Goal: Navigation & Orientation: Understand site structure

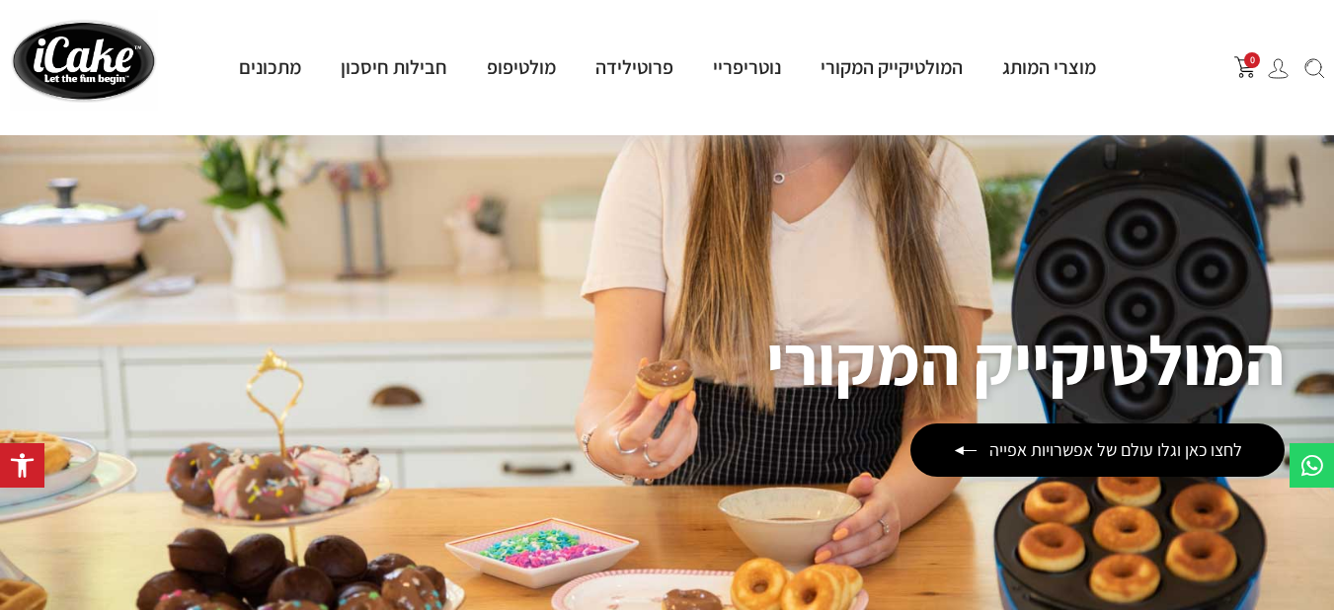
scroll to position [198, 0]
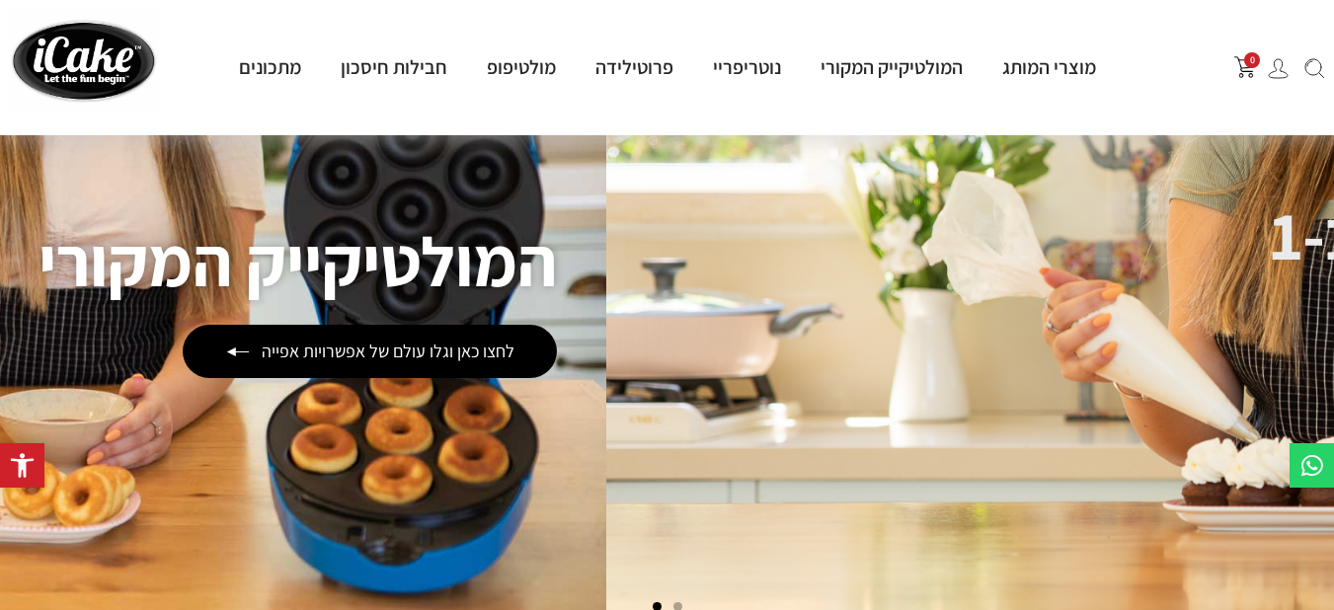
click at [39, 359] on div "המולטיקייק המקורי לחצו כאן וגלו עולם של אפשרויות אפייה" at bounding box center [298, 303] width 518 height 150
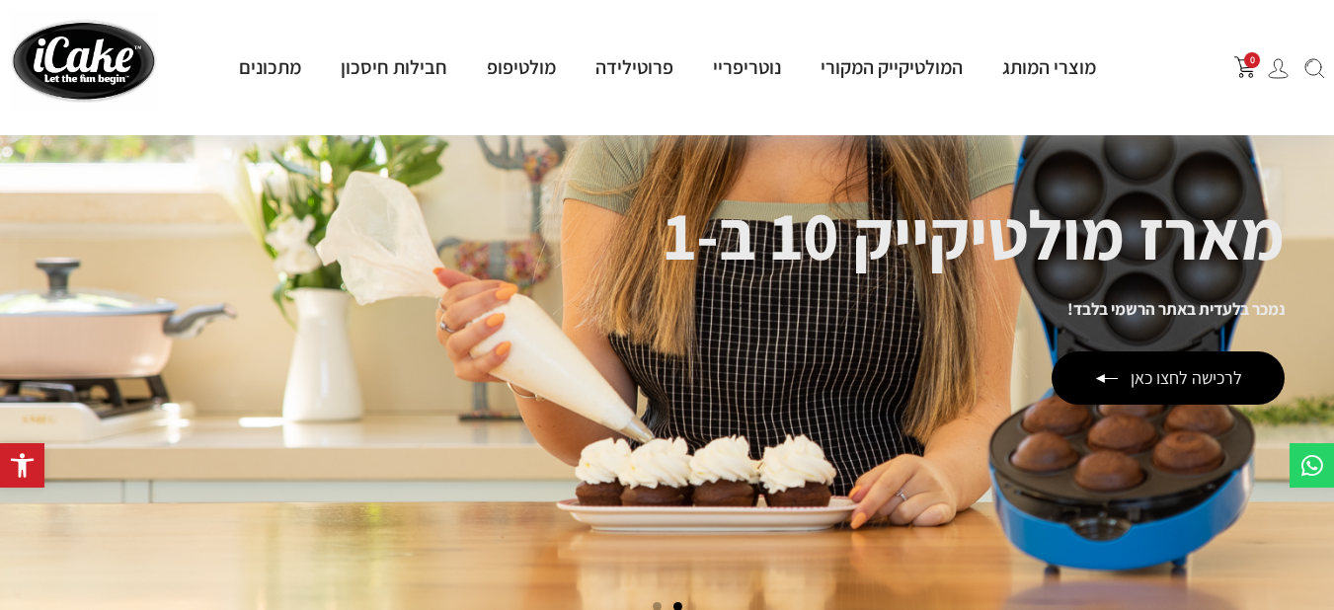
click at [140, 432] on link "מארז מולטיקייק 10 ב-1 נמכר בלעדית באתר הרשמי בלבד! לרכישה לחצו כאן" at bounding box center [667, 303] width 1334 height 640
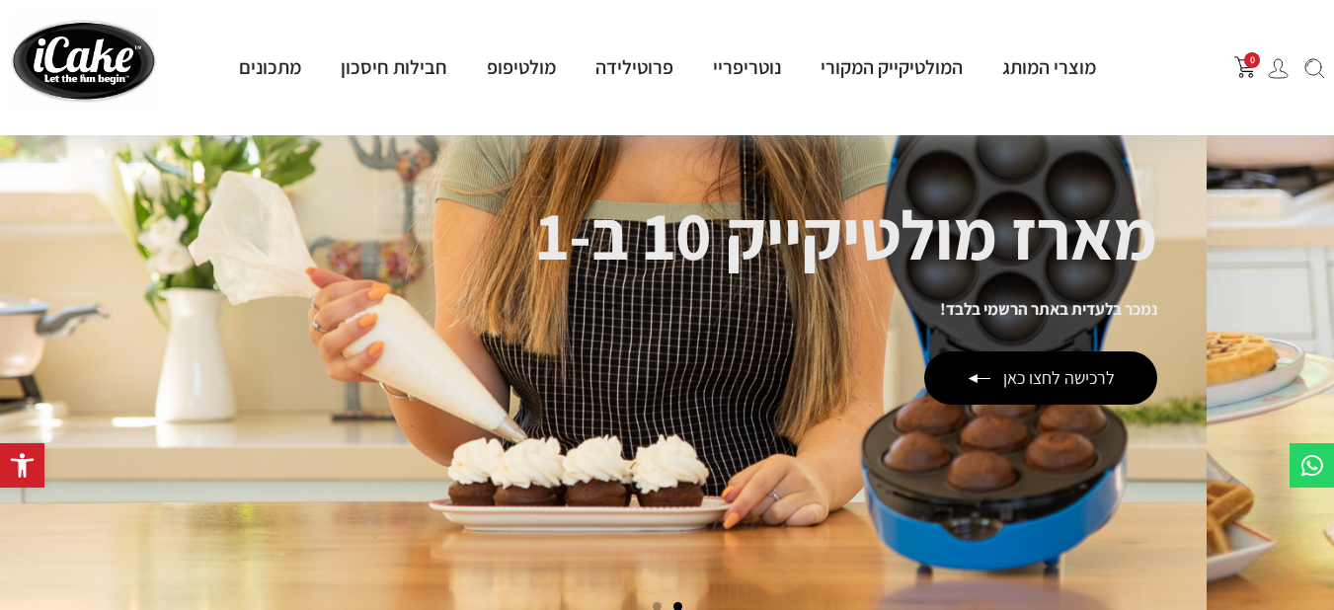
click at [536, 346] on div "מארז מולטיקייק 10 ב-1 נמכר בלעדית באתר הרשמי בלבד! לרכישה לחצו כאן" at bounding box center [846, 302] width 621 height 203
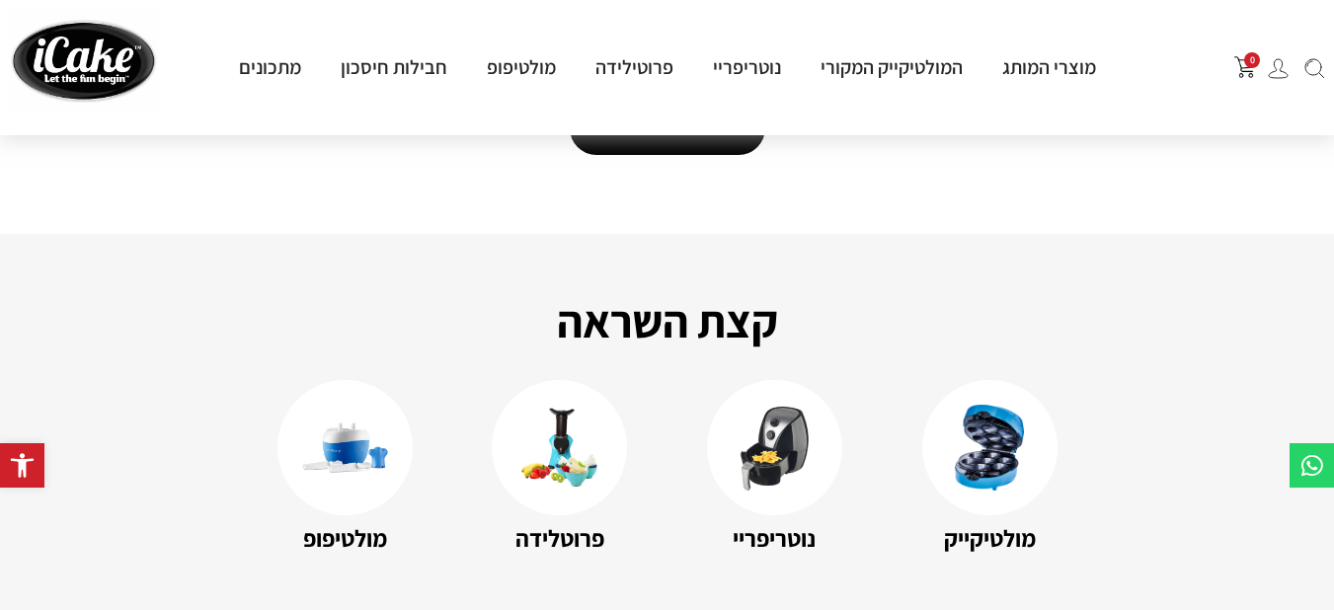
scroll to position [2963, 0]
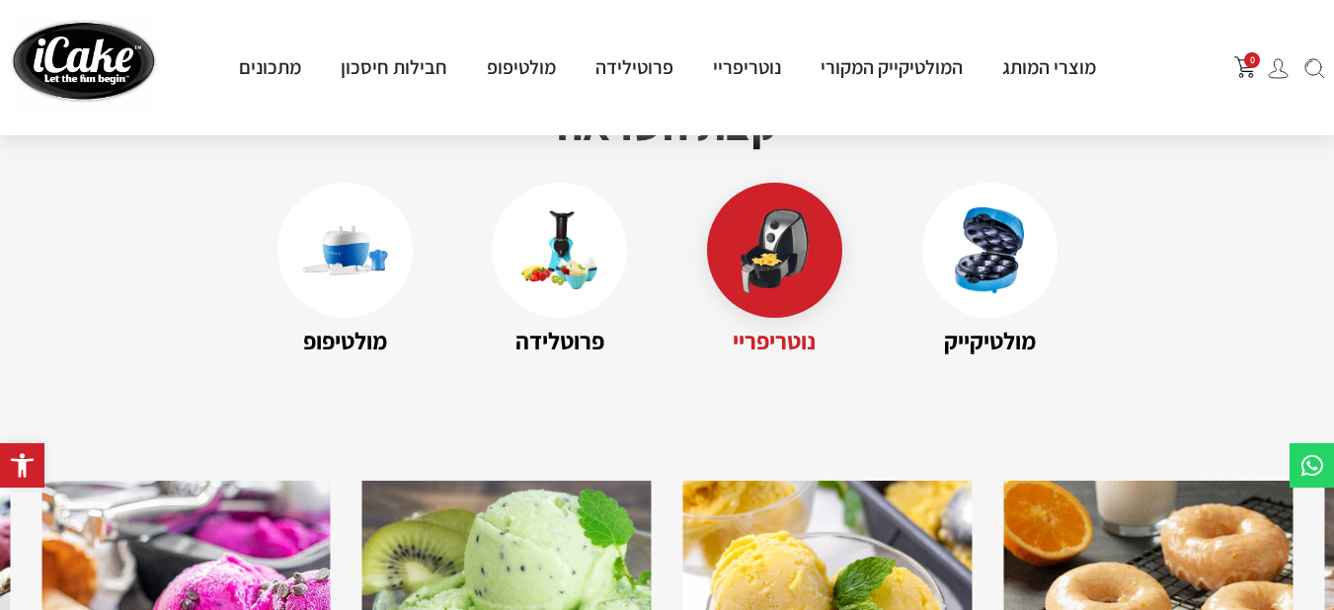
click at [797, 263] on img at bounding box center [775, 250] width 86 height 86
click at [753, 214] on img at bounding box center [775, 250] width 86 height 86
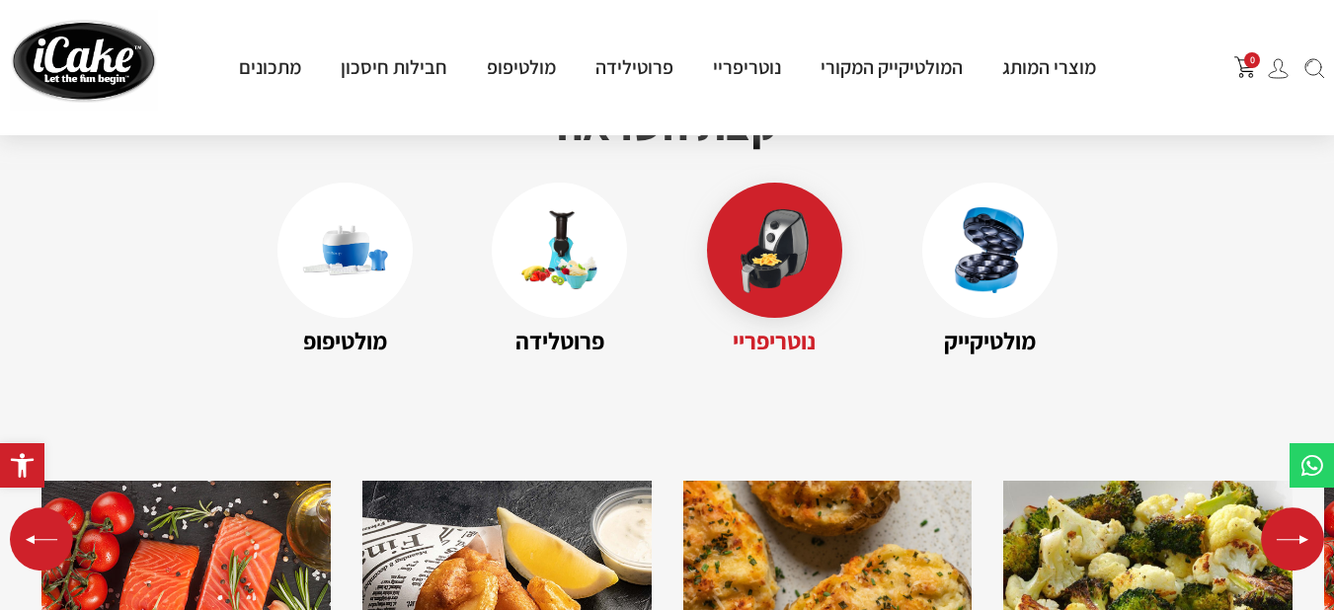
click at [794, 250] on img at bounding box center [775, 250] width 86 height 86
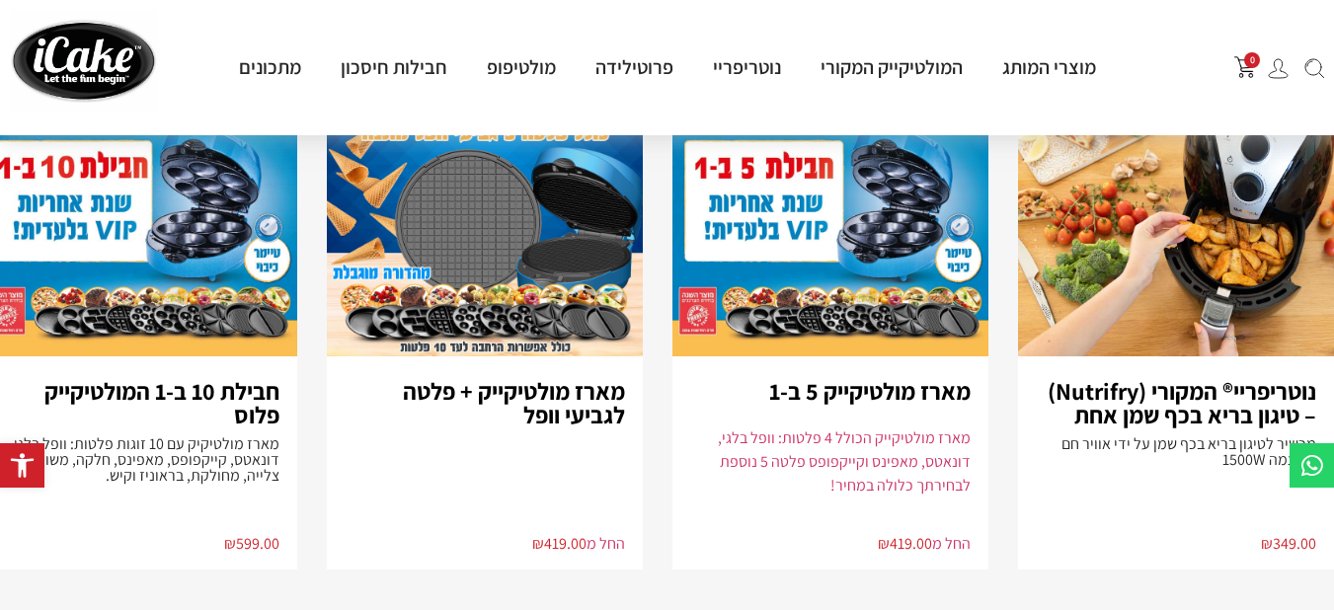
scroll to position [3993, 0]
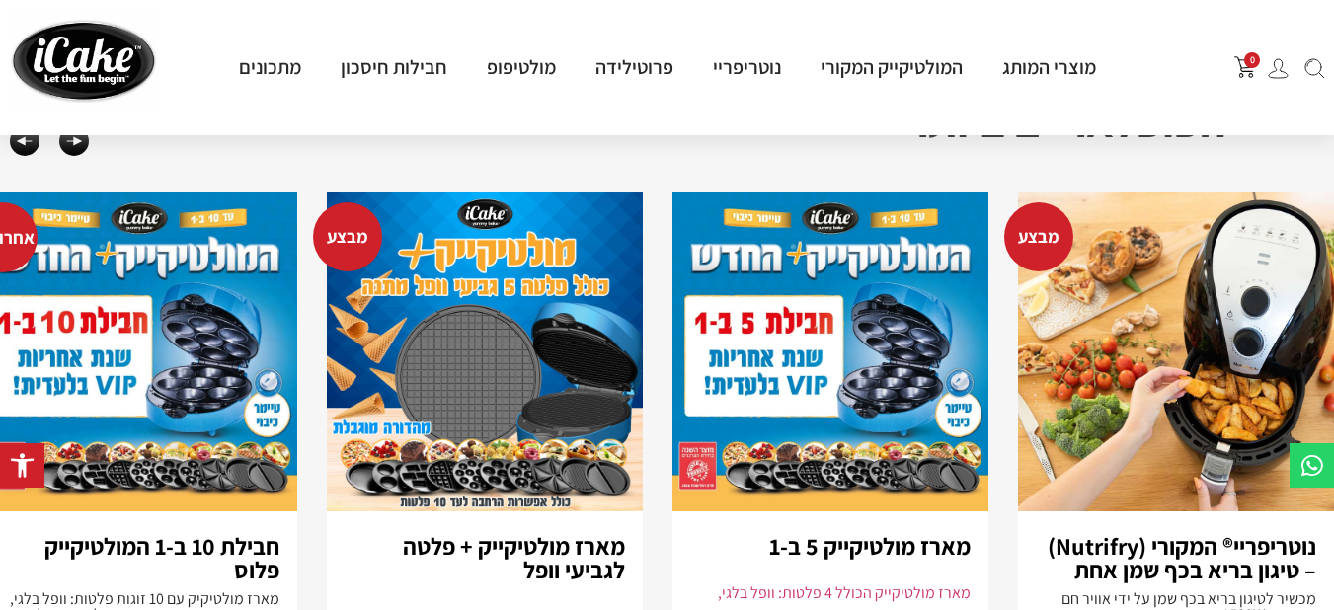
click at [1156, 534] on h3 "נוטריפריי® המקורי (Nutrifry) – טיגון בריא בכף שמן אחת" at bounding box center [1176, 557] width 280 height 47
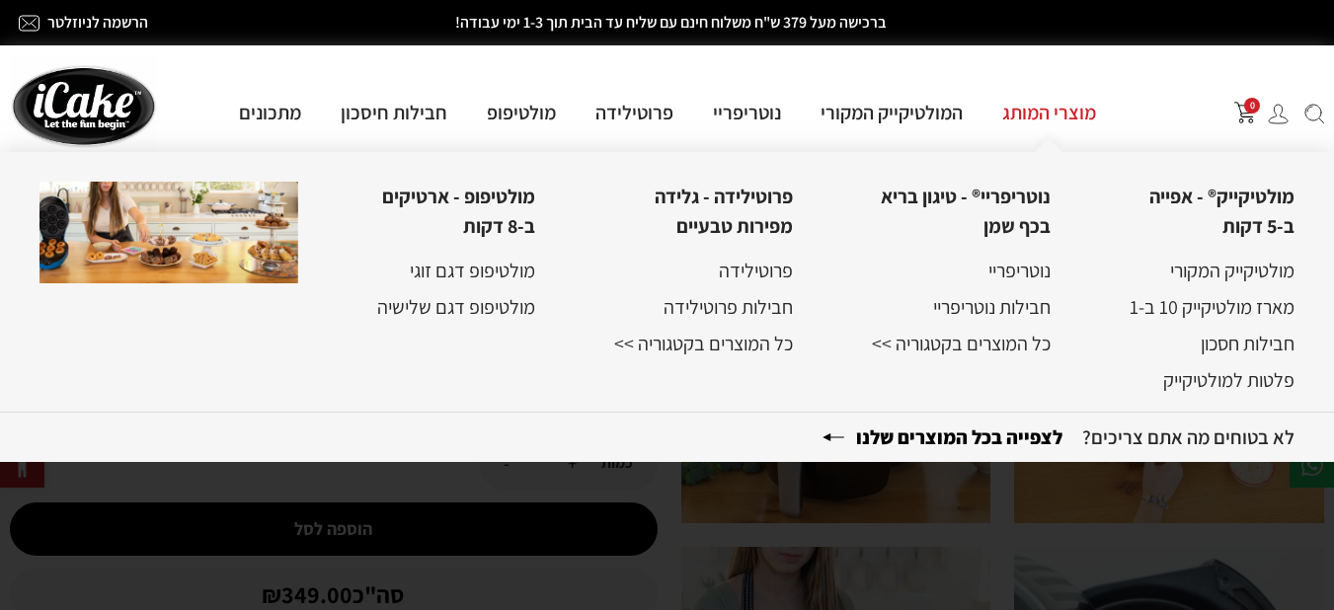
click at [1062, 116] on link "מוצרי המותג" at bounding box center [1049, 113] width 133 height 26
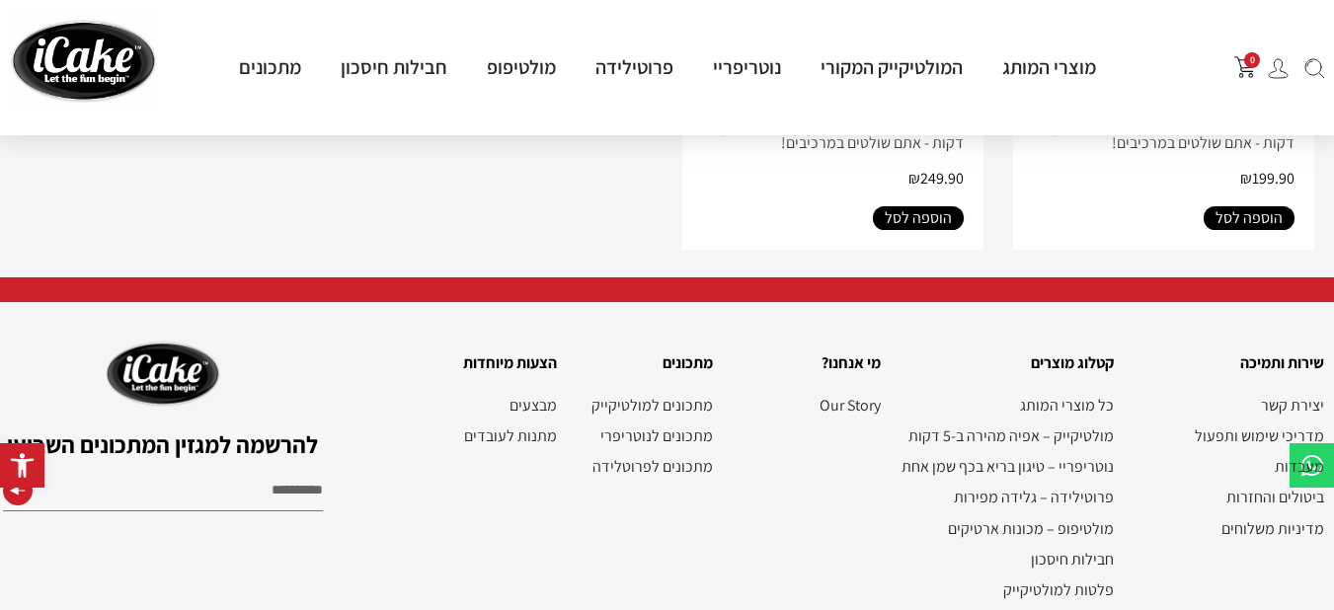
scroll to position [2984, 0]
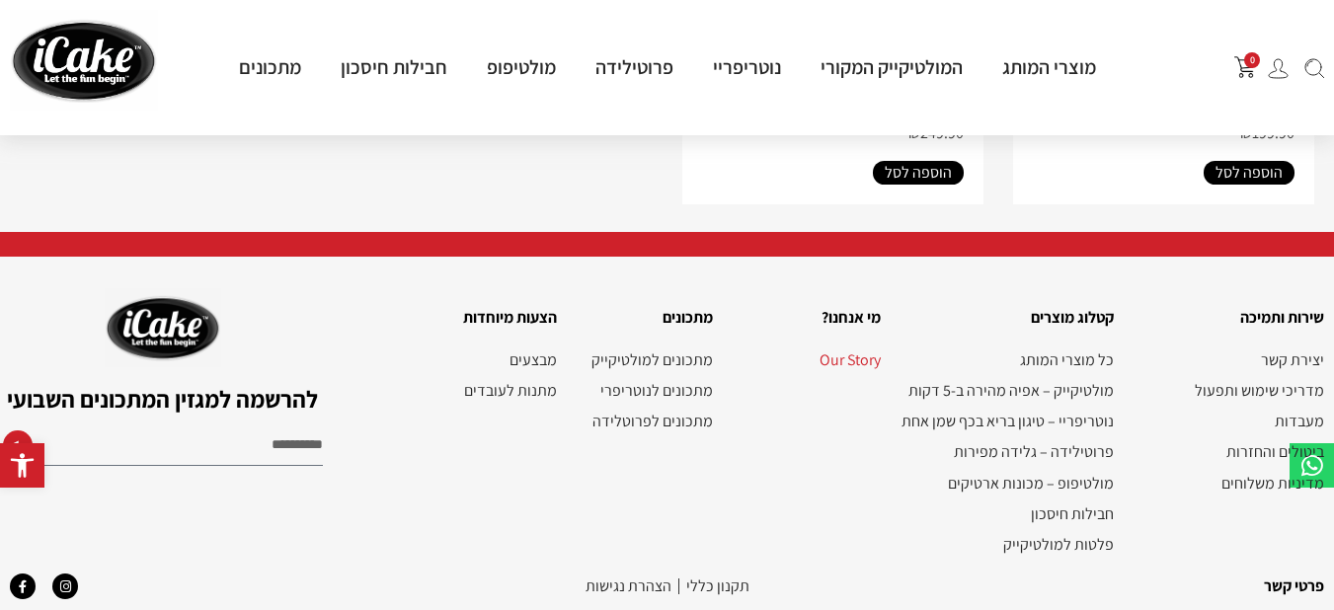
click at [852, 351] on link "Our Story" at bounding box center [807, 360] width 148 height 19
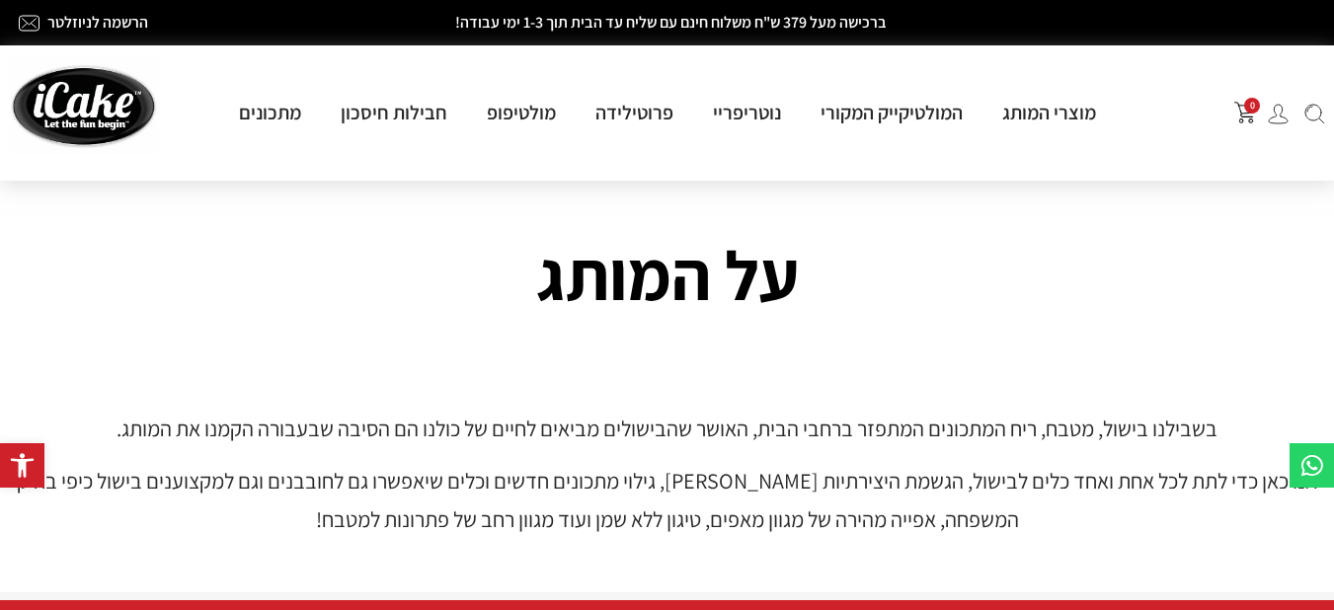
click at [119, 107] on img at bounding box center [84, 105] width 148 height 101
